Goal: Use online tool/utility: Use online tool/utility

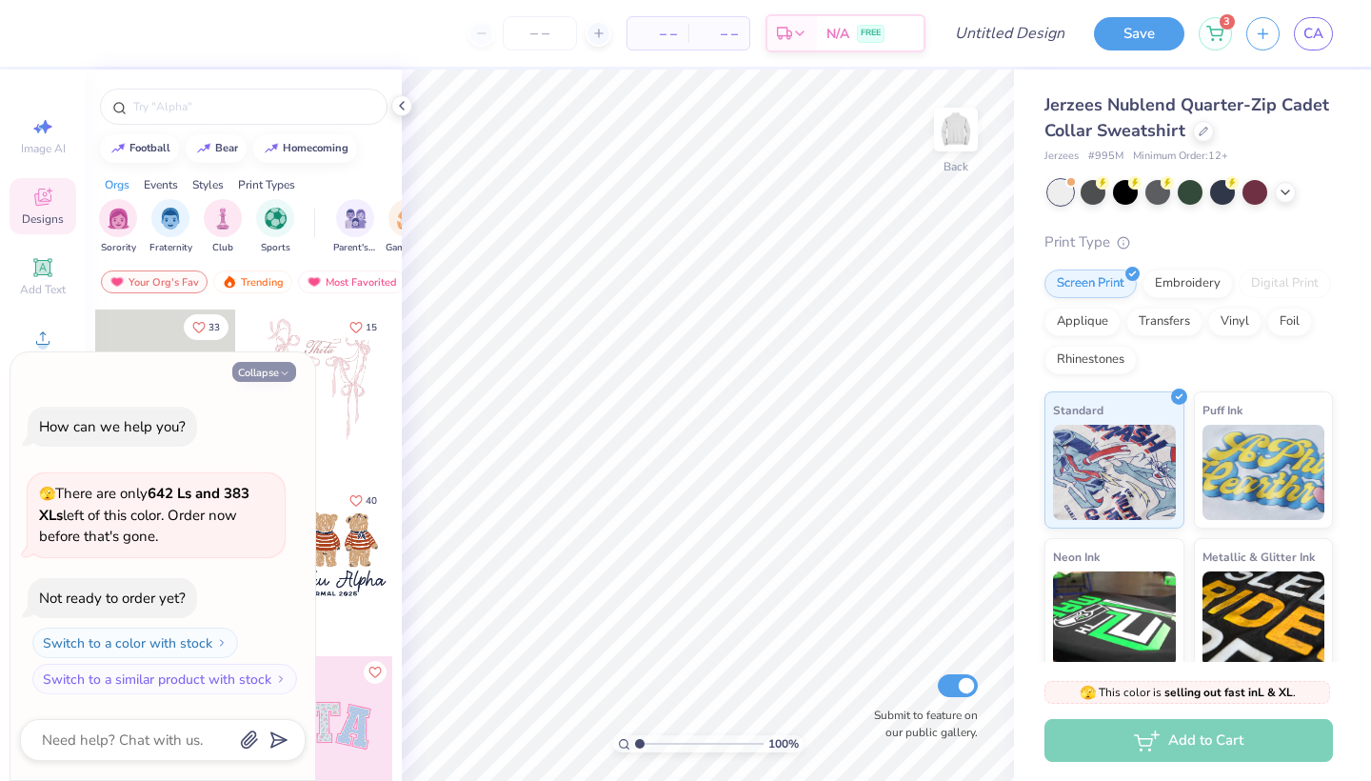
click at [285, 373] on icon "button" at bounding box center [284, 373] width 11 height 11
type textarea "x"
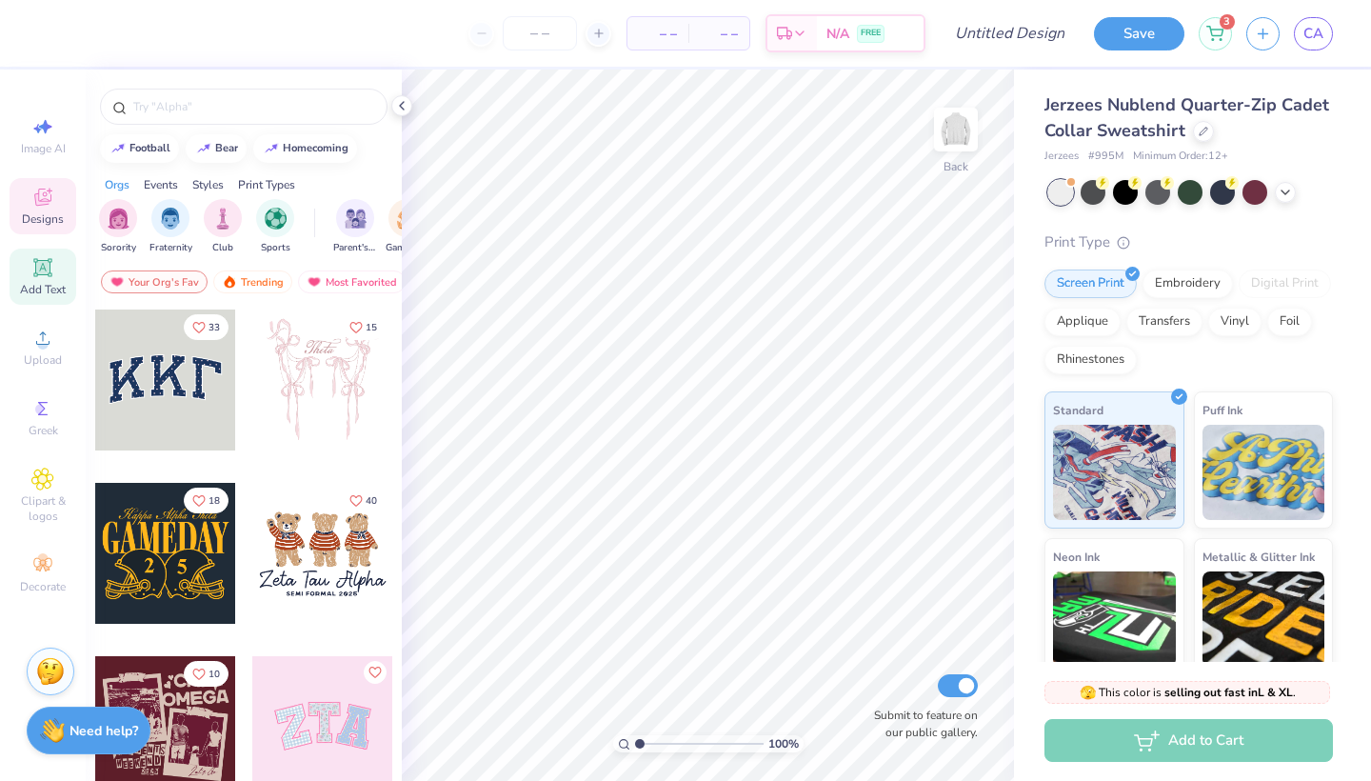
click at [47, 278] on icon at bounding box center [42, 267] width 23 height 23
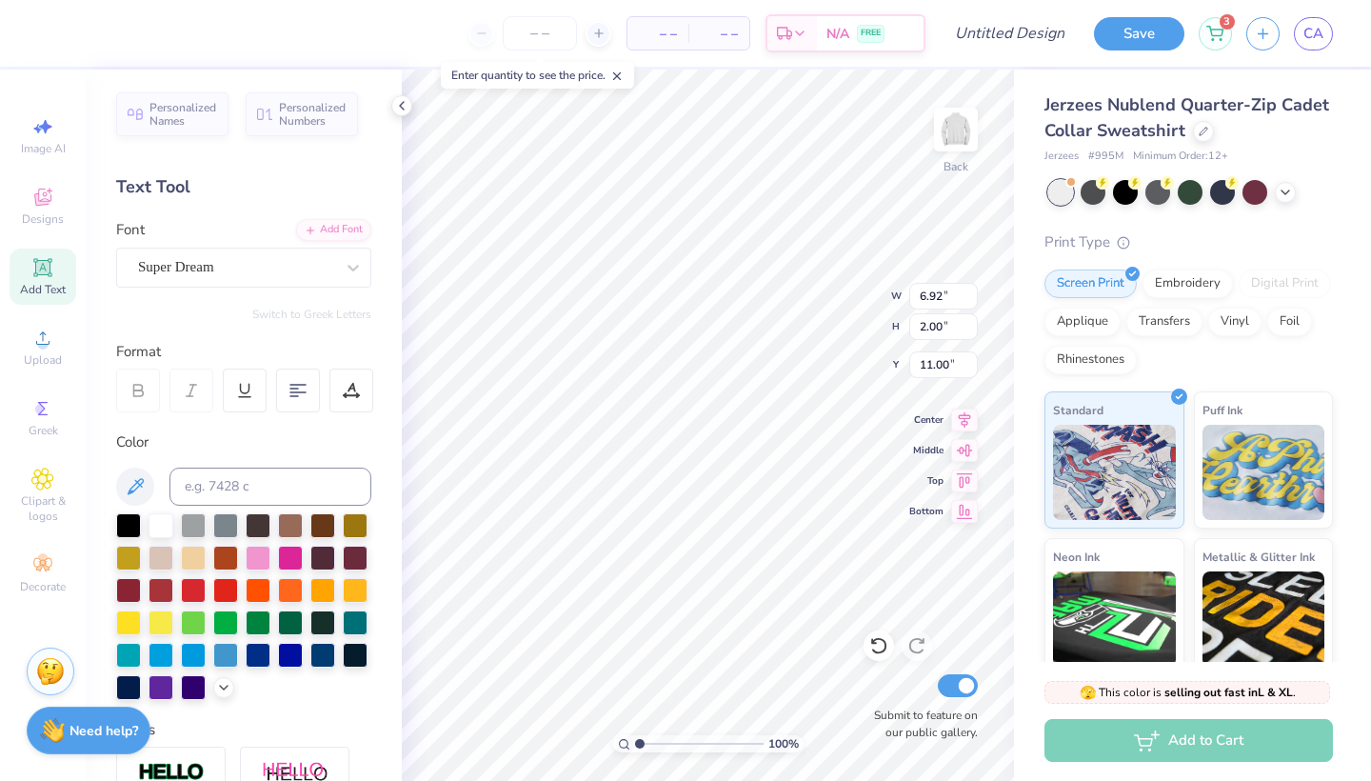
type textarea "T"
type textarea "O"
type textarea "SOTA"
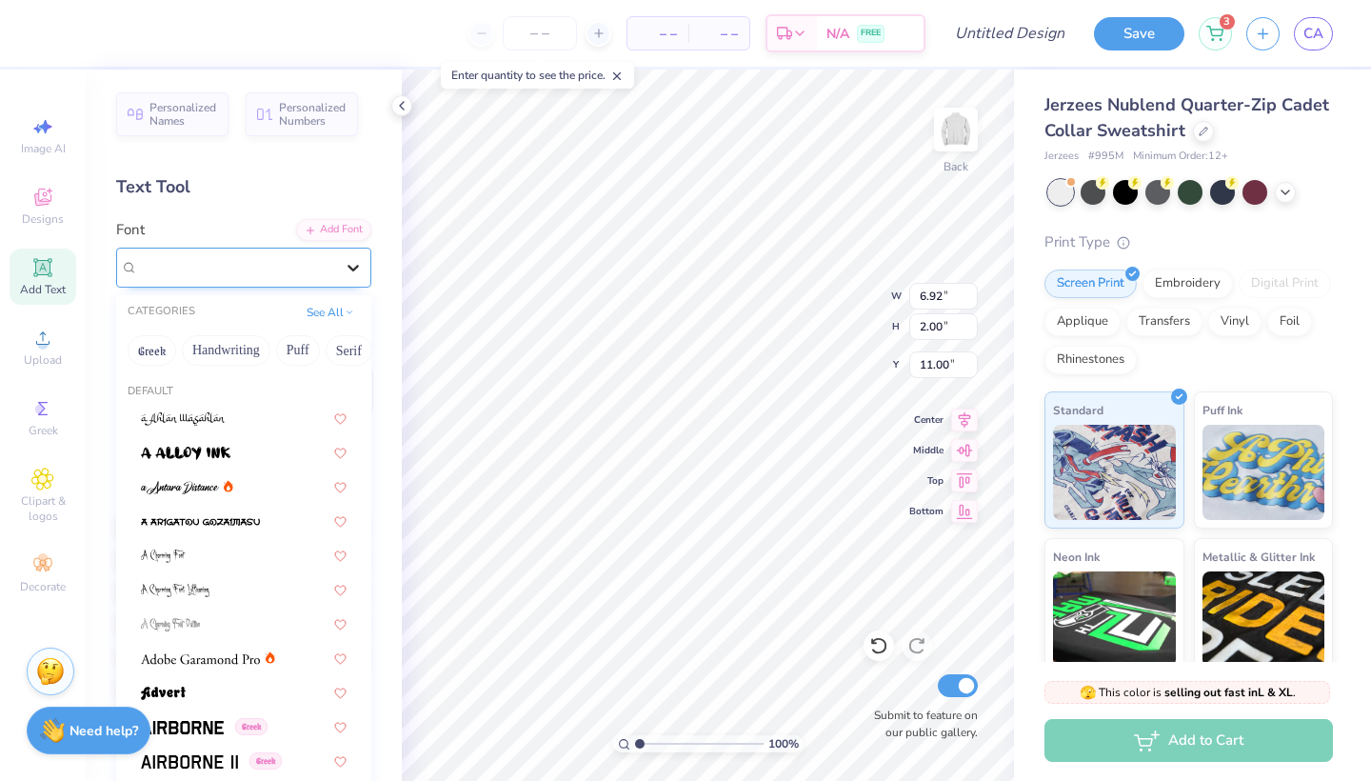
click at [347, 259] on icon at bounding box center [353, 267] width 19 height 19
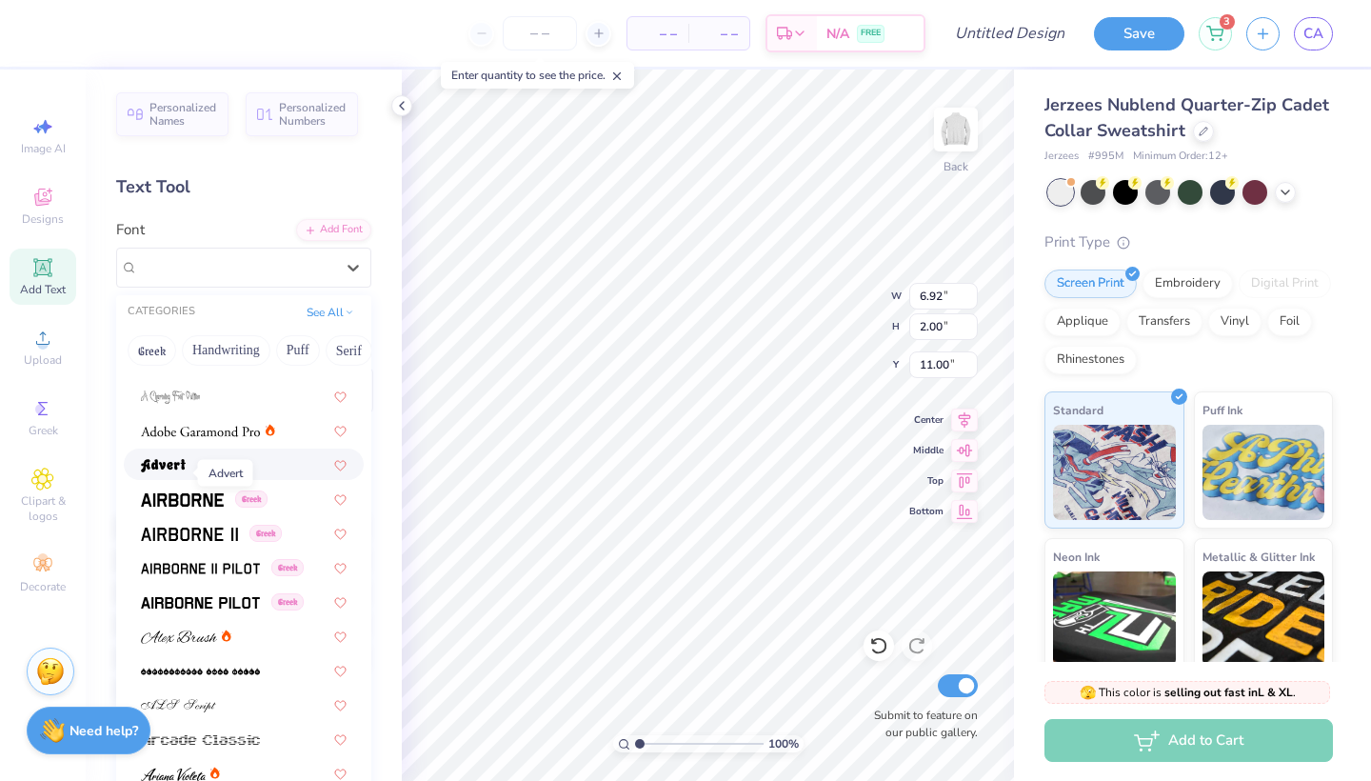
scroll to position [229, 0]
click at [217, 436] on img at bounding box center [200, 430] width 119 height 13
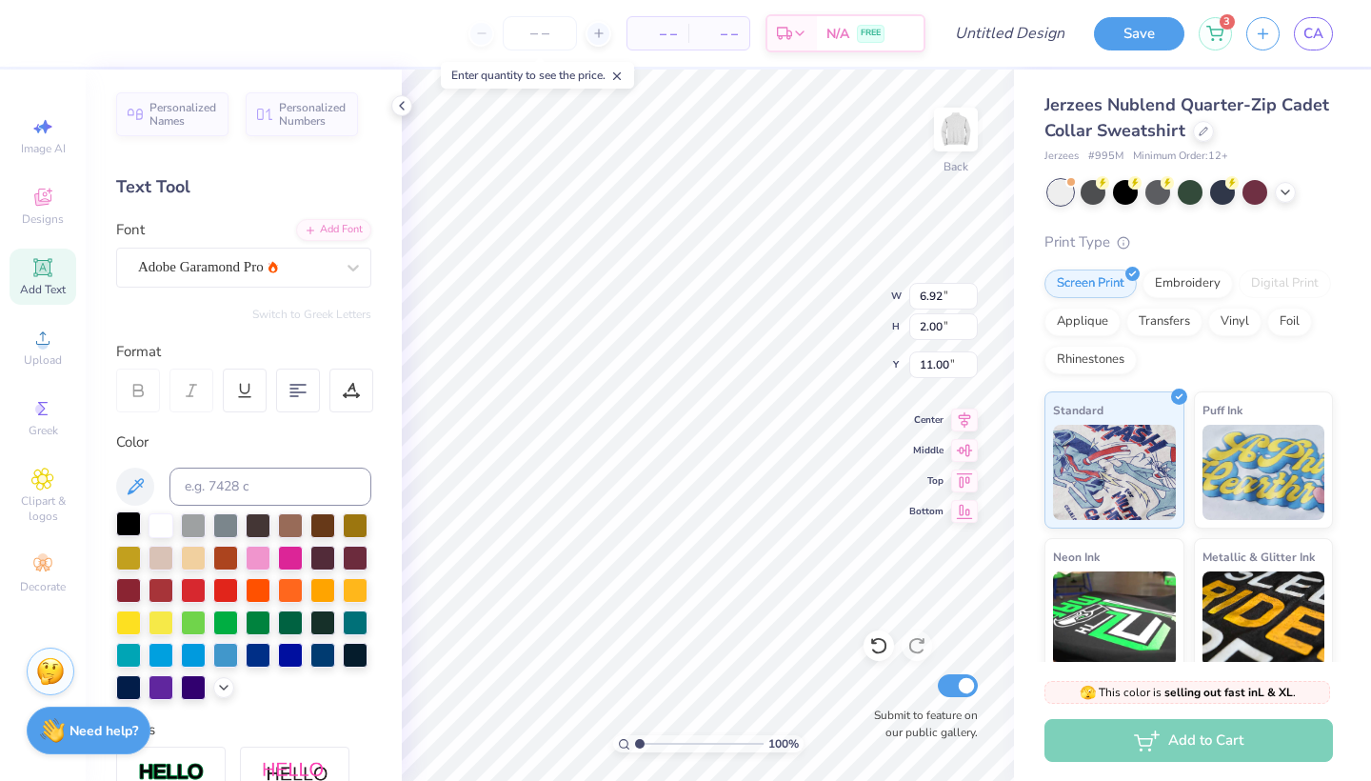
click at [127, 518] on div at bounding box center [128, 523] width 25 height 25
click at [326, 652] on div at bounding box center [322, 653] width 25 height 25
click at [125, 515] on div at bounding box center [128, 523] width 25 height 25
